Goal: Check status: Check status

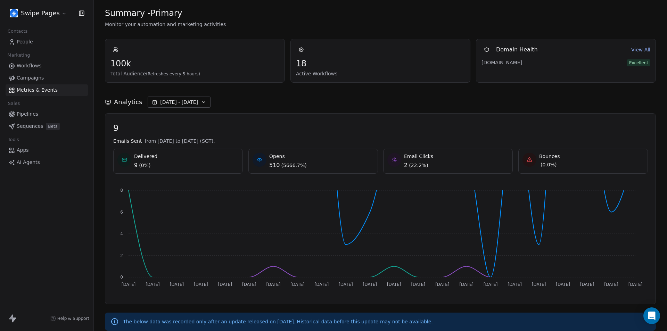
click at [166, 105] on span "[DATE] - [DATE]" at bounding box center [179, 102] width 38 height 7
click at [0, 241] on div "Swipe Pages Contacts People Marketing Workflows Campaigns Metrics & Events Sale…" at bounding box center [46, 165] width 93 height 331
click at [184, 104] on span "[DATE] - [DATE]" at bounding box center [179, 102] width 38 height 7
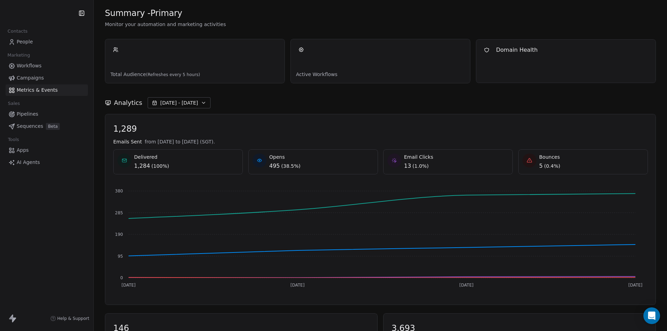
click at [190, 104] on span "[DATE] - [DATE]" at bounding box center [179, 102] width 38 height 7
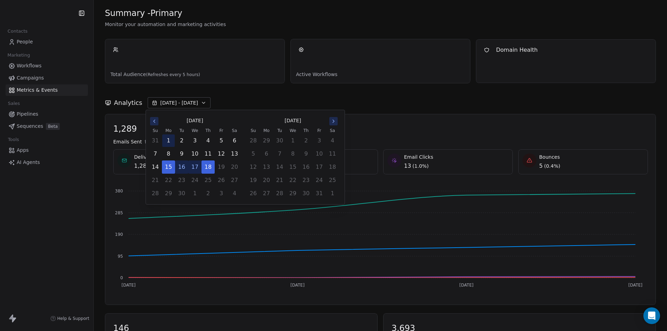
click at [170, 141] on button "1" at bounding box center [168, 140] width 13 height 13
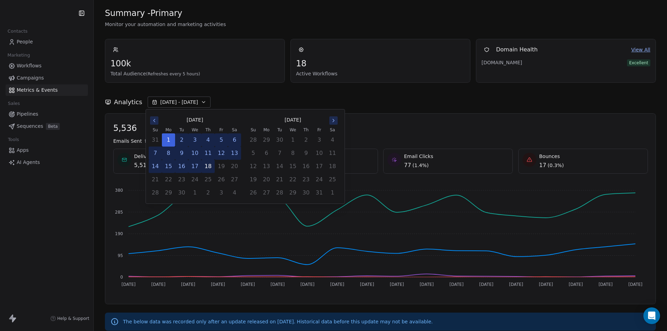
click at [208, 169] on button "18" at bounding box center [208, 166] width 13 height 13
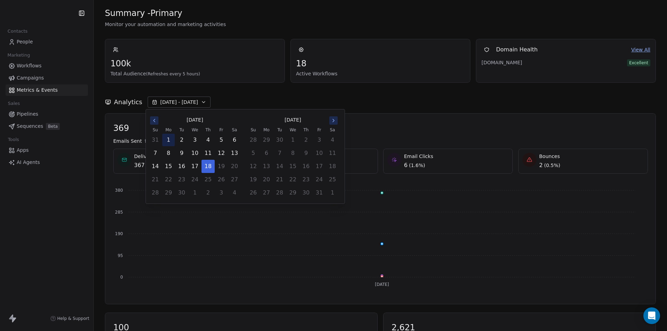
click at [169, 144] on button "1" at bounding box center [168, 140] width 13 height 13
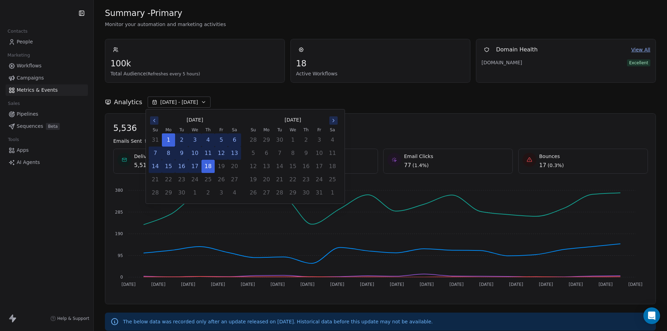
click at [51, 235] on div "Contacts People Marketing Workflows Campaigns Metrics & Events Sales Pipelines …" at bounding box center [46, 165] width 93 height 331
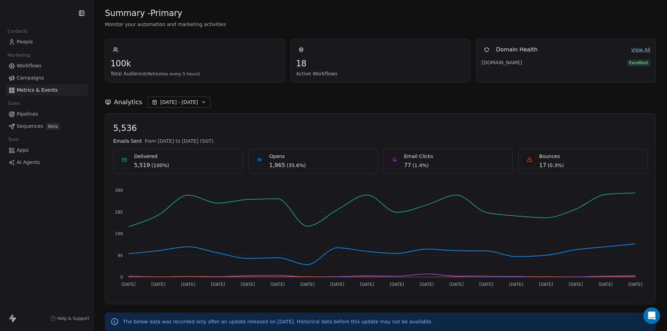
click at [166, 104] on span "[DATE] - [DATE]" at bounding box center [179, 102] width 38 height 7
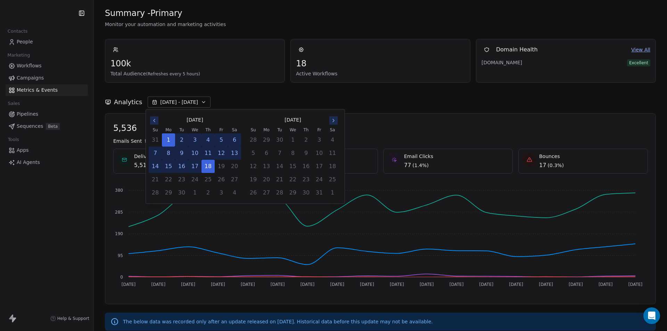
click at [155, 120] on icon "Go to the Previous Month" at bounding box center [154, 121] width 6 height 6
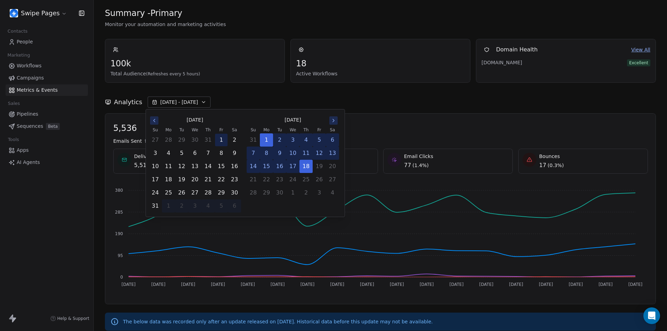
click at [222, 141] on button "1" at bounding box center [221, 140] width 13 height 13
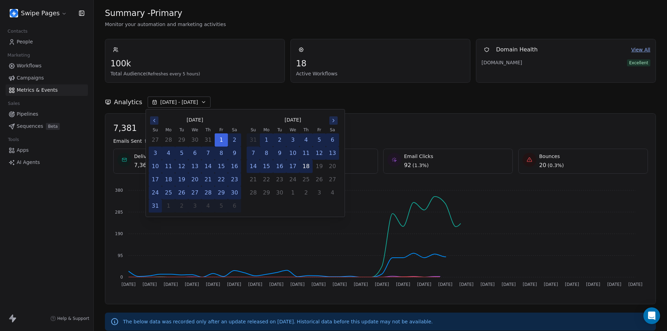
click at [309, 169] on button "18" at bounding box center [306, 166] width 13 height 13
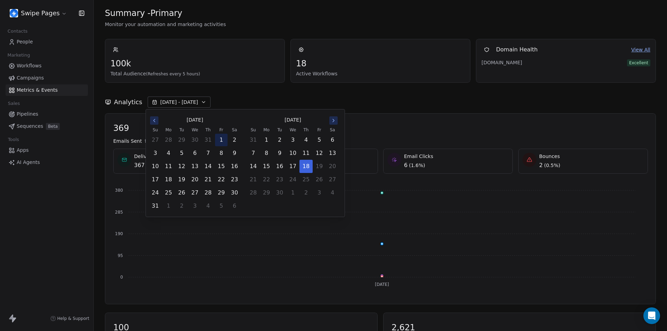
click at [222, 140] on button "1" at bounding box center [221, 140] width 13 height 13
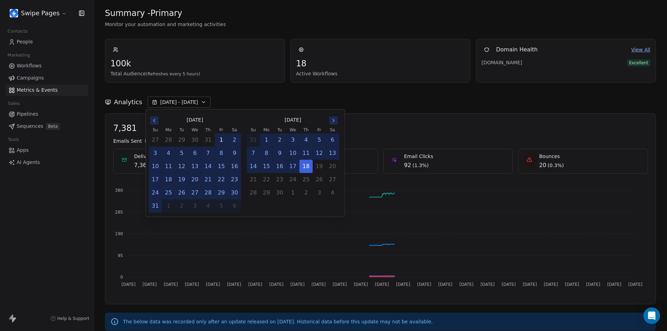
click at [222, 140] on button "1" at bounding box center [221, 140] width 13 height 13
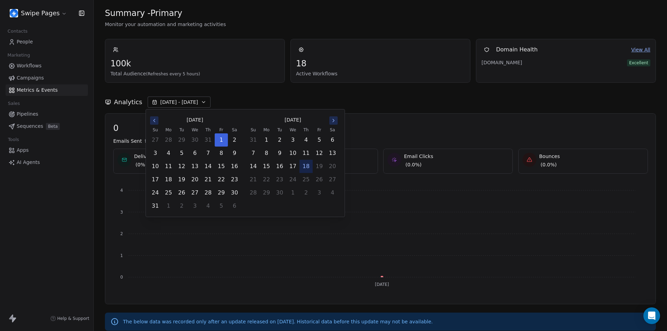
click at [306, 168] on button "18" at bounding box center [306, 166] width 13 height 13
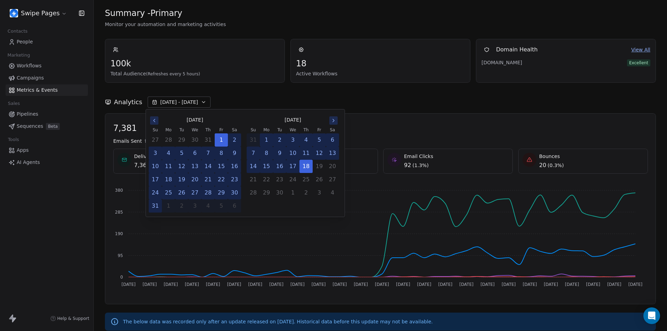
click at [151, 121] on icon "Go to the Previous Month" at bounding box center [154, 121] width 6 height 6
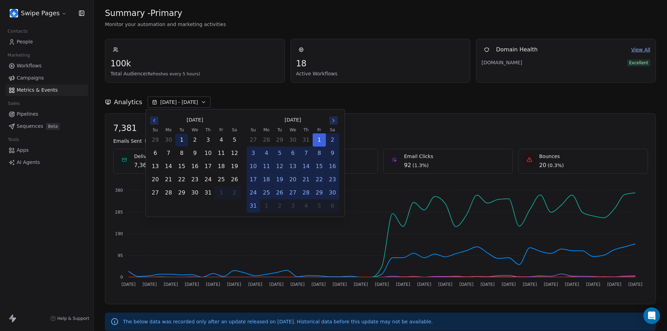
click at [181, 140] on button "1" at bounding box center [181, 140] width 13 height 13
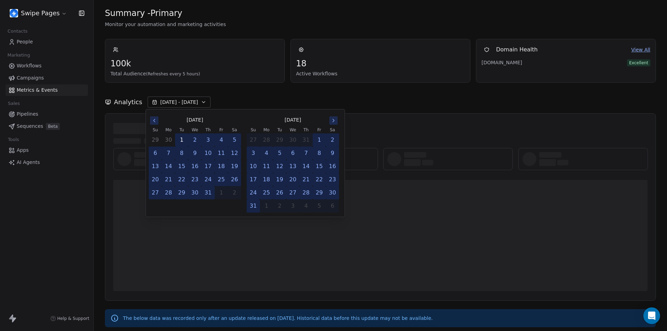
click at [180, 139] on button "1" at bounding box center [181, 140] width 13 height 13
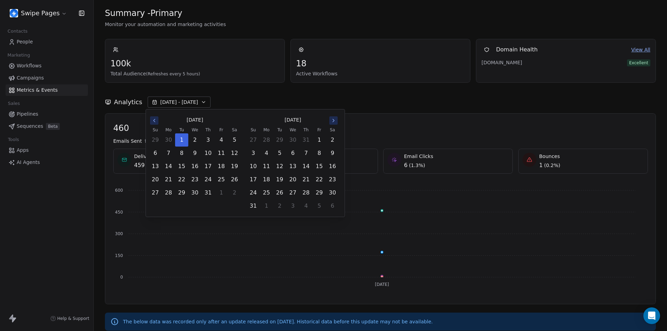
click at [333, 121] on icon "Go to the Next Month" at bounding box center [334, 121] width 6 height 6
click at [208, 166] on button "18" at bounding box center [208, 166] width 13 height 13
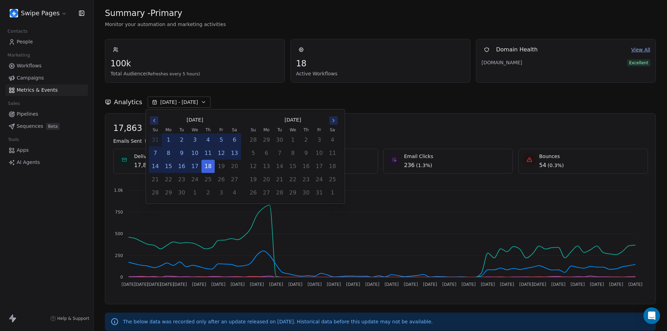
click at [154, 122] on icon "Go to the Previous Month" at bounding box center [154, 121] width 6 height 6
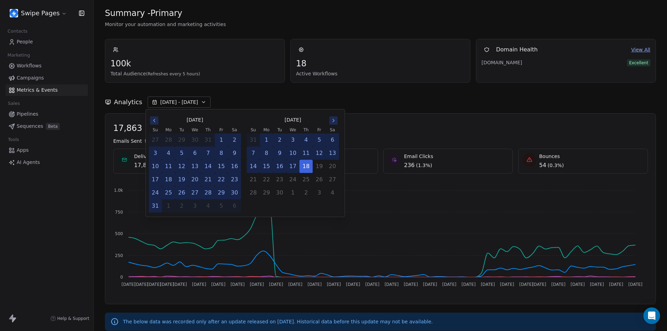
click at [154, 122] on icon "Go to the Previous Month" at bounding box center [154, 121] width 6 height 6
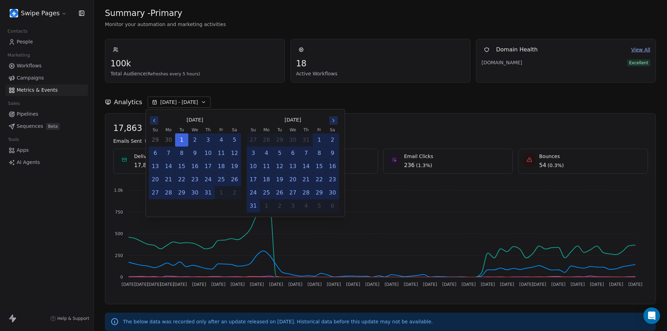
click at [154, 122] on icon "Go to the Previous Month" at bounding box center [154, 121] width 6 height 6
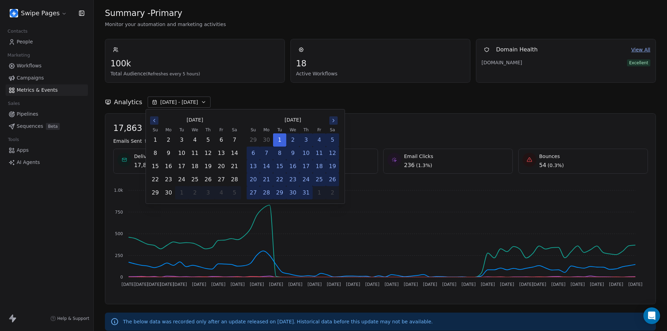
click at [154, 122] on icon "Go to the Previous Month" at bounding box center [154, 121] width 6 height 6
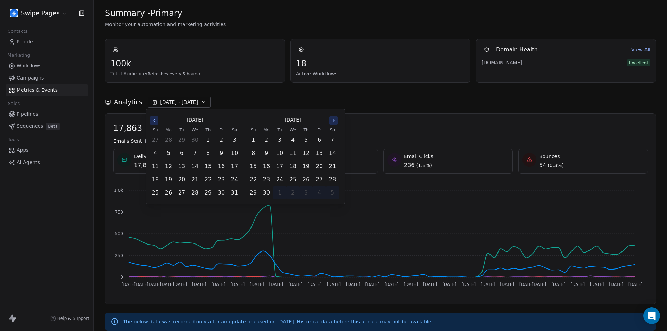
click at [150, 118] on button "Go to the Previous Month" at bounding box center [154, 120] width 8 height 8
click at [180, 138] on button "1" at bounding box center [181, 140] width 13 height 13
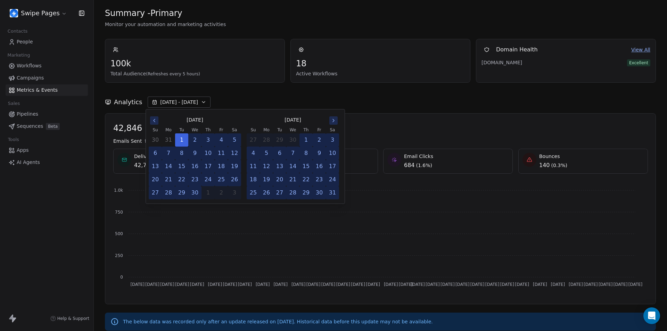
click at [337, 122] on button "Go to the Next Month" at bounding box center [333, 120] width 8 height 8
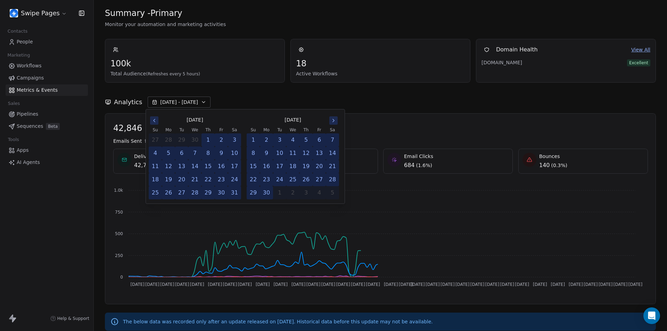
click at [335, 122] on icon "Go to the Next Month" at bounding box center [334, 121] width 6 height 6
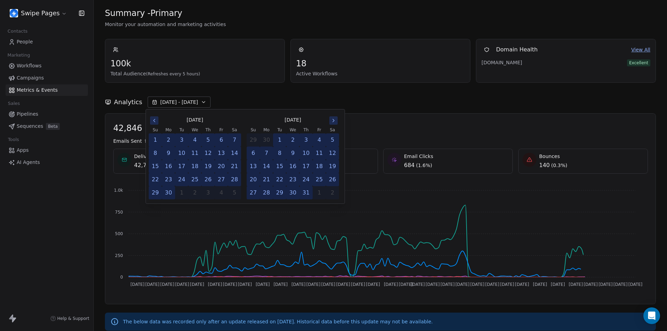
click at [335, 122] on icon "Go to the Next Month" at bounding box center [334, 121] width 6 height 6
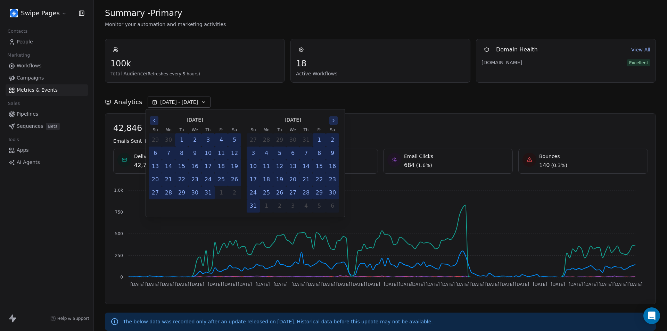
click at [335, 122] on icon "Go to the Next Month" at bounding box center [334, 121] width 6 height 6
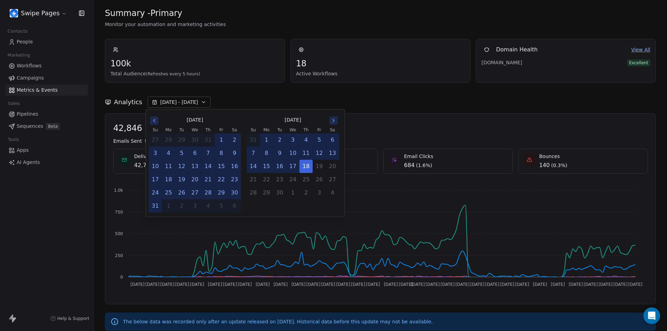
click at [335, 122] on icon "Go to the Next Month" at bounding box center [334, 121] width 6 height 6
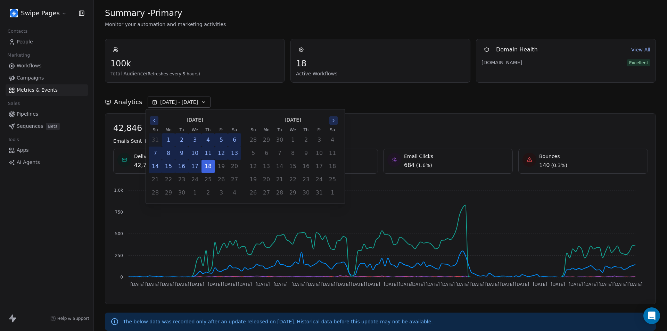
click at [209, 147] on button "11" at bounding box center [208, 153] width 13 height 13
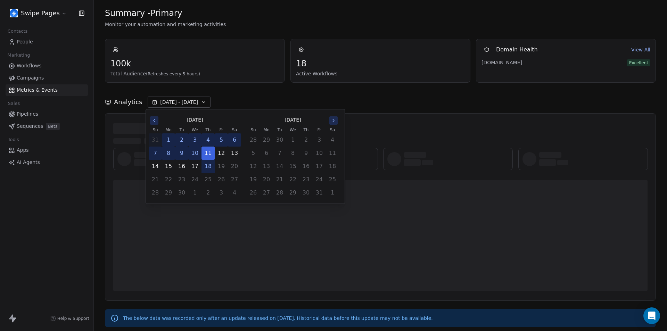
click at [180, 147] on td "9" at bounding box center [181, 153] width 13 height 13
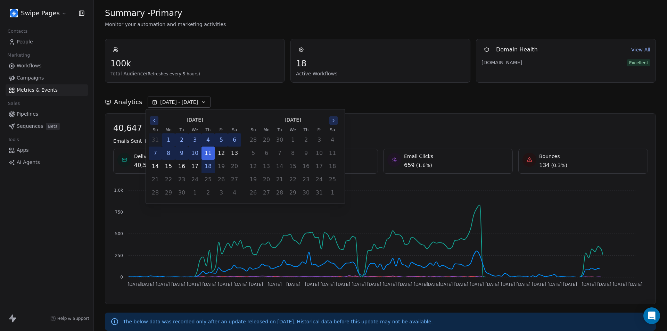
click at [180, 152] on button "9" at bounding box center [181, 153] width 13 height 13
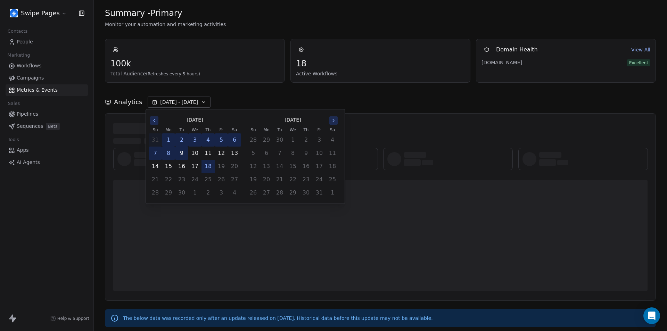
click at [180, 152] on button "9" at bounding box center [181, 153] width 13 height 13
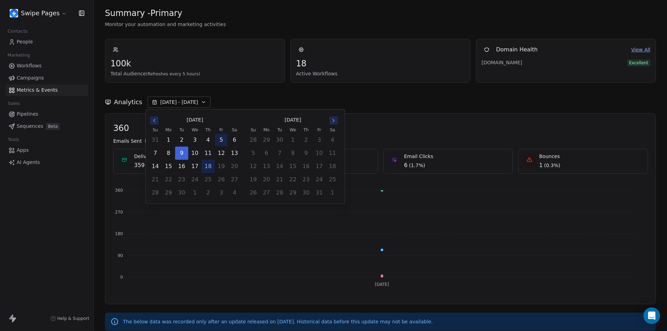
click at [223, 145] on button "5" at bounding box center [221, 140] width 13 height 13
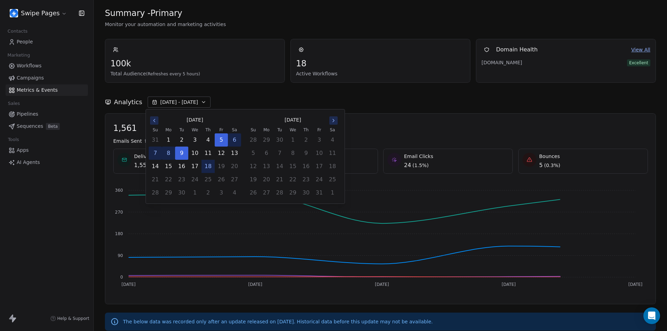
click at [333, 119] on icon "Go to the Next Month" at bounding box center [334, 121] width 6 height 6
